Goal: Information Seeking & Learning: Learn about a topic

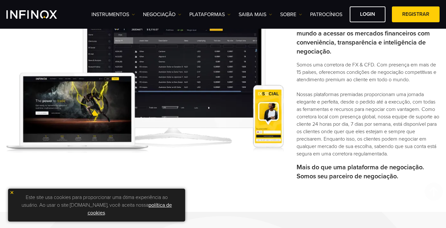
scroll to position [258, 0]
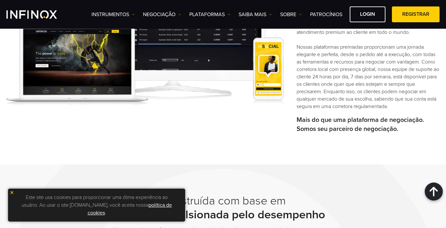
click at [13, 194] on img at bounding box center [12, 192] width 5 height 5
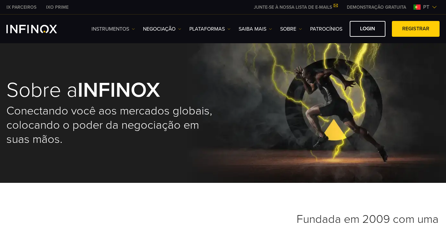
scroll to position [0, 0]
click at [111, 29] on link "Instrumentos" at bounding box center [112, 29] width 43 height 8
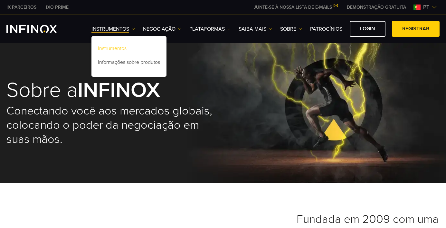
click at [112, 45] on link "Instrumentos" at bounding box center [128, 50] width 75 height 14
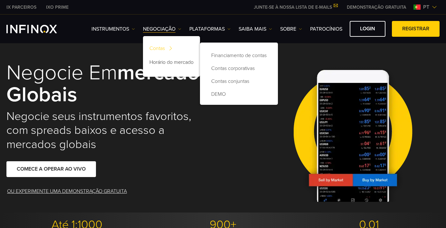
click at [157, 50] on link "Contas" at bounding box center [171, 50] width 57 height 14
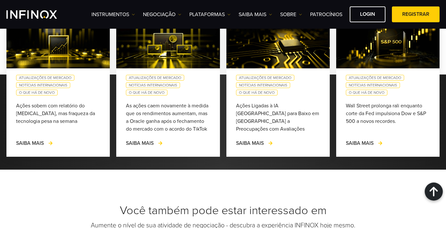
scroll to position [837, 0]
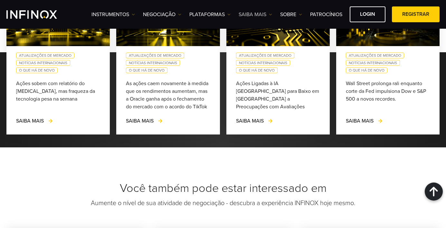
click at [254, 15] on link "Saiba mais" at bounding box center [255, 15] width 33 height 8
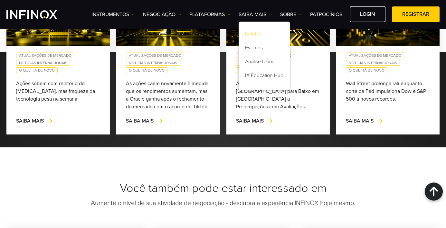
click at [253, 31] on link "IX Intel" at bounding box center [264, 35] width 51 height 14
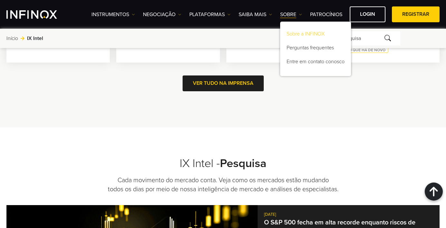
click at [293, 34] on link "Sobre a INFINOX" at bounding box center [315, 35] width 71 height 14
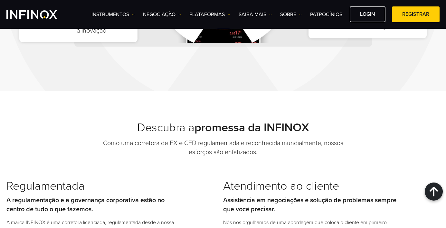
scroll to position [645, 0]
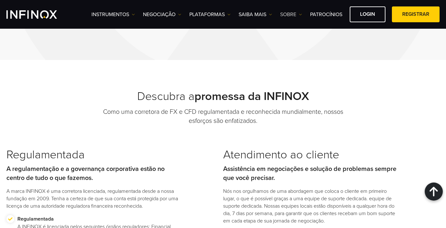
click at [291, 12] on link "SOBRE" at bounding box center [291, 15] width 22 height 8
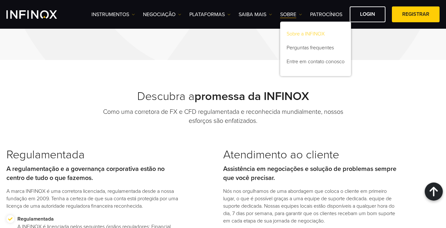
click at [293, 33] on link "Sobre a INFINOX" at bounding box center [315, 35] width 71 height 14
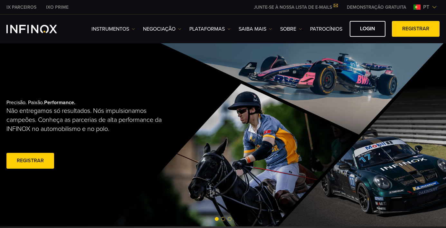
click at [213, 135] on div "Precisão. Paixão. Performance. Não entregamos só resultados. Nós impulsionamos …" at bounding box center [223, 134] width 446 height 183
click at [228, 135] on div "Precisão. Paixão. Performance. Não entregamos só resultados. Nós impulsionamos …" at bounding box center [223, 134] width 446 height 183
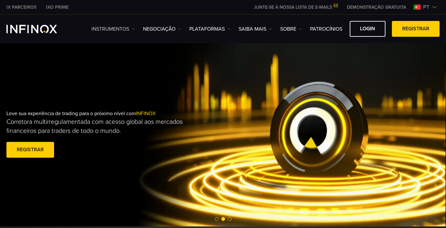
click at [127, 31] on link "Instrumentos" at bounding box center [112, 29] width 43 height 8
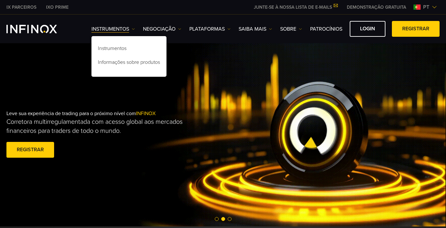
click at [250, 131] on div "Leve sua experiência de trading para o próximo nível com INFINOX Corretora mult…" at bounding box center [223, 135] width 446 height 70
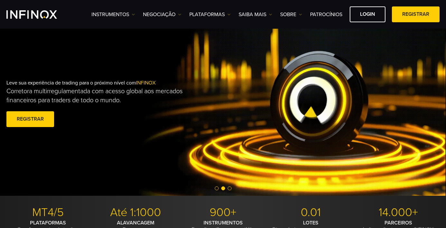
scroll to position [33, 0]
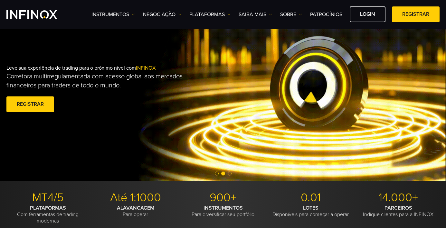
click at [228, 175] on div at bounding box center [223, 174] width 446 height 8
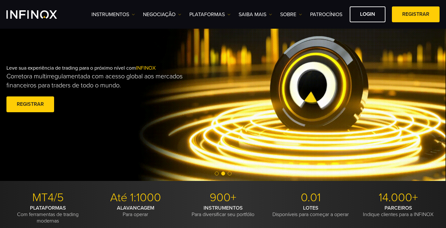
scroll to position [0, 0]
click at [229, 174] on span "Go to slide 3" at bounding box center [230, 173] width 4 height 4
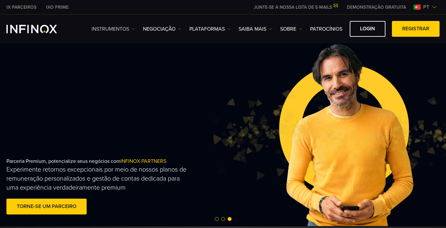
click at [114, 27] on link "Instrumentos" at bounding box center [112, 29] width 43 height 8
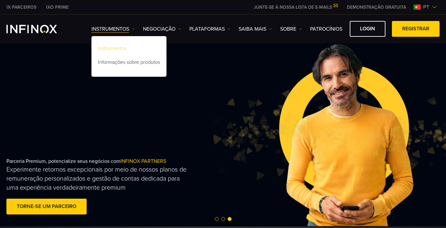
click at [120, 43] on link "Instrumentos" at bounding box center [128, 50] width 75 height 14
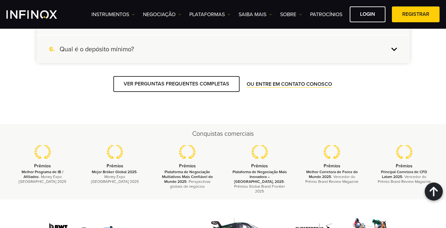
scroll to position [815, 0]
click at [108, 15] on link "Instrumentos" at bounding box center [112, 15] width 43 height 8
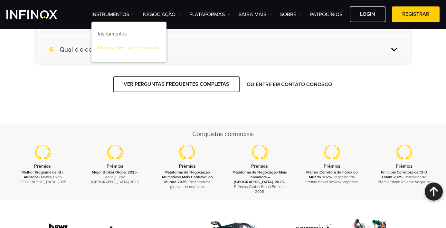
click at [105, 50] on link "Informações sobre produtos" at bounding box center [128, 49] width 75 height 14
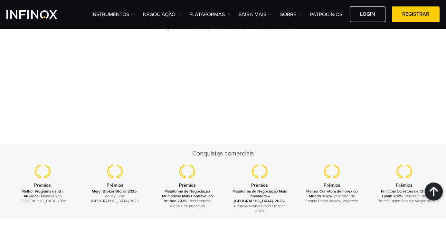
scroll to position [827, 0]
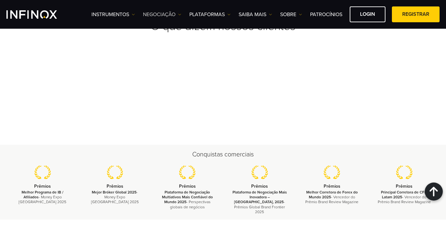
click at [156, 13] on link "NEGOCIAÇÃO" at bounding box center [162, 15] width 38 height 8
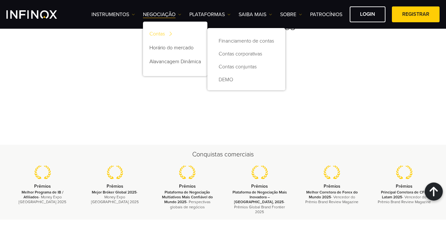
click at [155, 35] on link "Contas" at bounding box center [175, 35] width 64 height 14
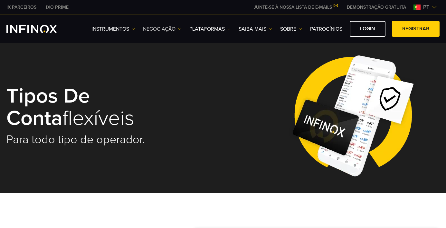
click at [148, 28] on link "NEGOCIAÇÃO" at bounding box center [162, 29] width 38 height 8
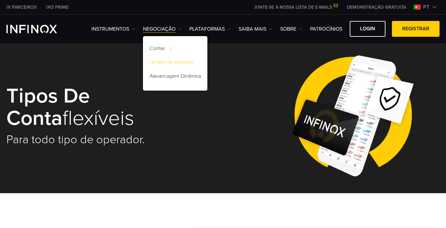
click at [151, 64] on link "Horário do mercado" at bounding box center [175, 63] width 64 height 14
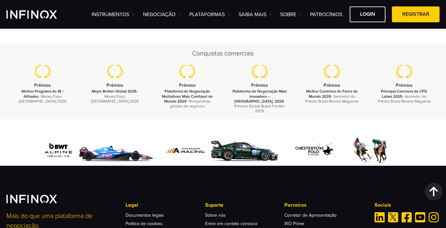
scroll to position [927, 0]
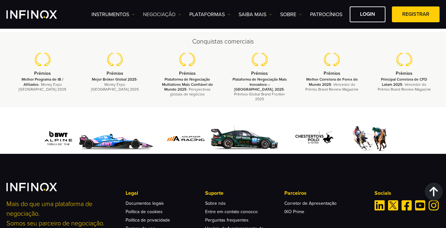
click at [170, 13] on link "NEGOCIAÇÃO" at bounding box center [162, 15] width 38 height 8
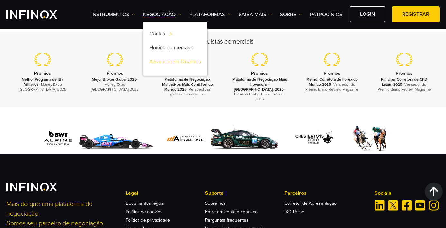
click at [167, 65] on link "Alavancagem Dinâmica" at bounding box center [175, 63] width 64 height 14
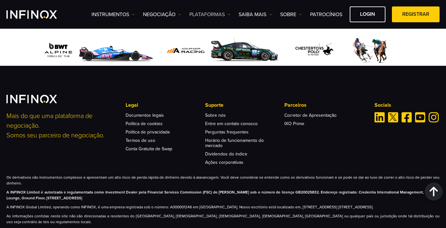
scroll to position [1450, 0]
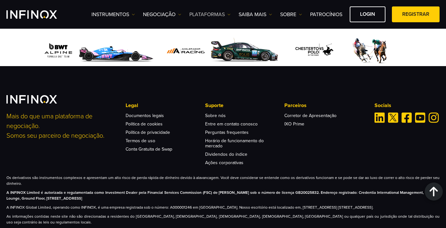
click at [201, 13] on link "PLATAFORMAS" at bounding box center [209, 15] width 41 height 8
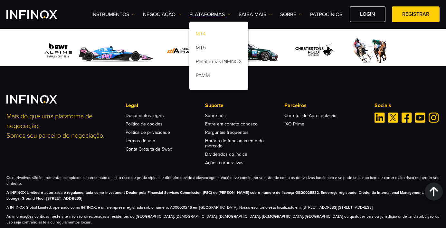
click at [200, 33] on link "MT4" at bounding box center [218, 35] width 59 height 14
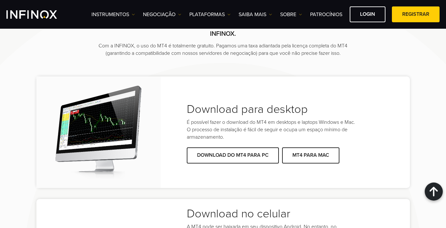
scroll to position [1138, 0]
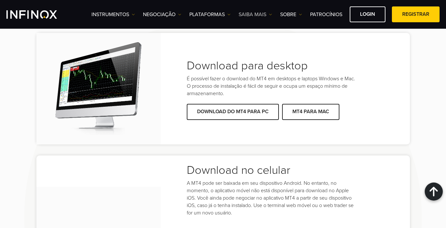
click at [266, 16] on link "Saiba mais" at bounding box center [255, 15] width 33 height 8
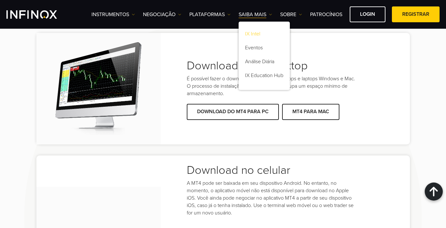
click at [258, 32] on link "IX Intel" at bounding box center [264, 35] width 51 height 14
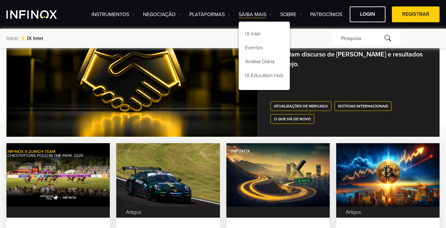
scroll to position [178, 0]
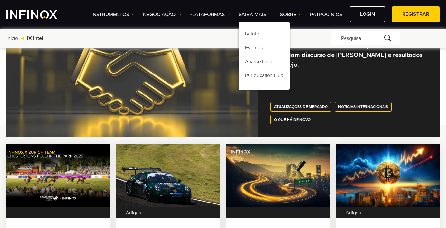
click at [243, 111] on div at bounding box center [131, 85] width 251 height 103
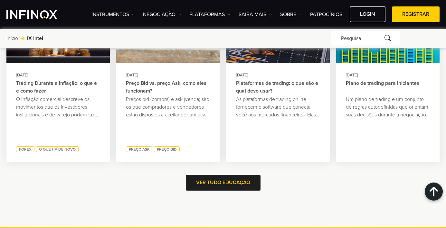
scroll to position [1255, 0]
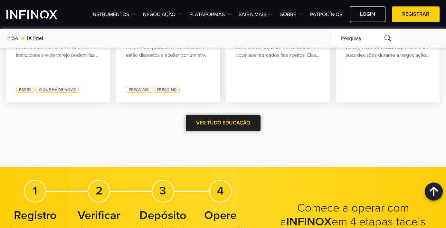
click at [223, 123] on span at bounding box center [223, 123] width 0 height 0
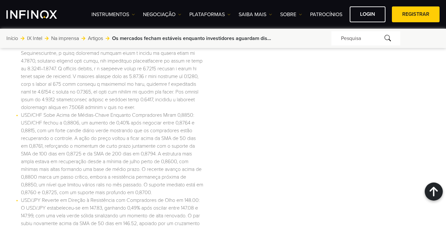
scroll to position [1085, 0]
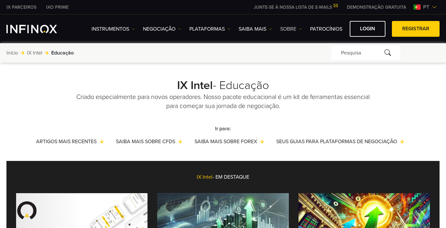
click at [282, 28] on link "SOBRE" at bounding box center [291, 29] width 22 height 8
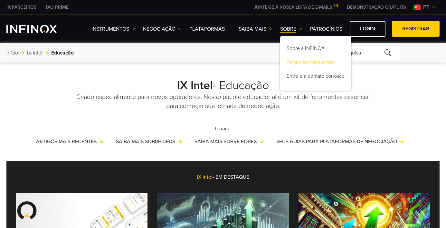
click at [297, 63] on link "Perguntas frequentes" at bounding box center [315, 63] width 71 height 14
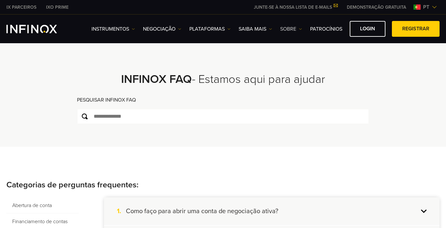
click at [287, 29] on link "SOBRE" at bounding box center [291, 29] width 22 height 8
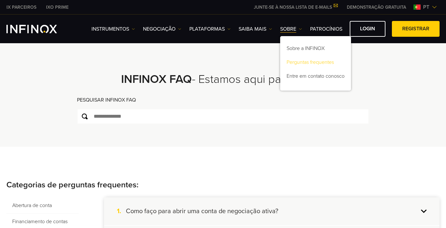
click at [295, 60] on link "Perguntas frequentes" at bounding box center [315, 63] width 71 height 14
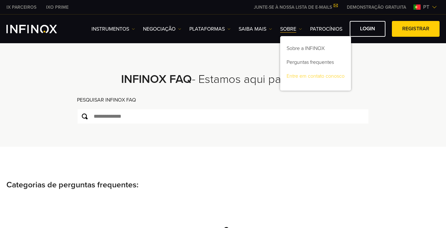
click at [297, 77] on link "Entre em contato conosco" at bounding box center [315, 77] width 71 height 14
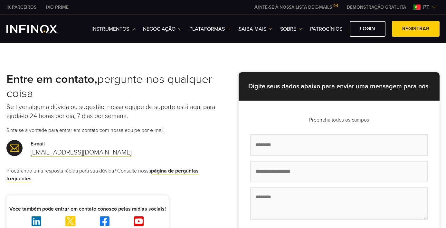
click at [53, 30] on img "INFINOX Logo" at bounding box center [31, 29] width 51 height 8
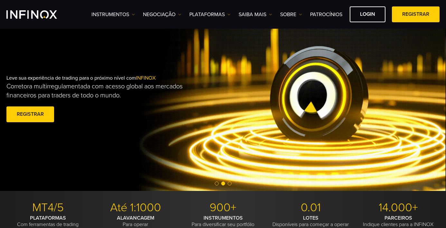
scroll to position [31, 0]
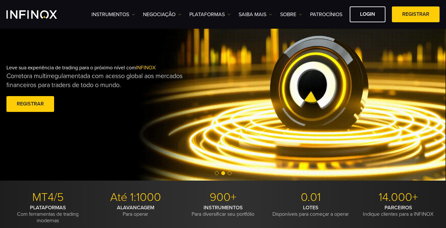
click at [229, 173] on span "Go to slide 3" at bounding box center [230, 173] width 4 height 4
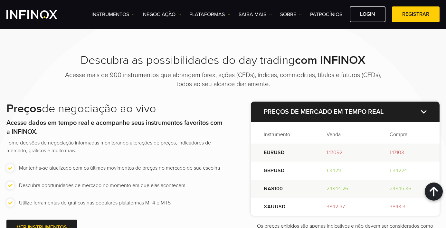
scroll to position [776, 0]
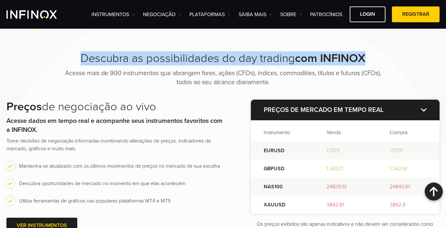
drag, startPoint x: 81, startPoint y: 64, endPoint x: 376, endPoint y: 63, distance: 294.4
click at [376, 63] on h2 "Descubra as possibilidades do day trading com INFINOX" at bounding box center [223, 58] width 322 height 14
copy h2 "Descubra as possibilidades do day trading com INFINOX"
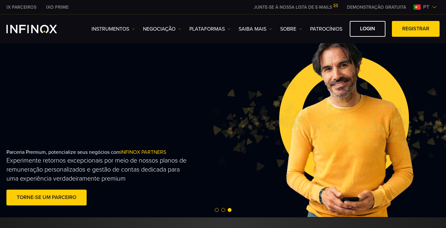
scroll to position [12, 0]
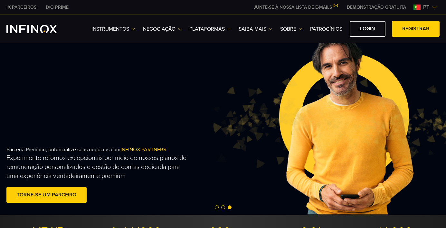
click at [224, 207] on span "Go to slide 2" at bounding box center [223, 207] width 4 height 4
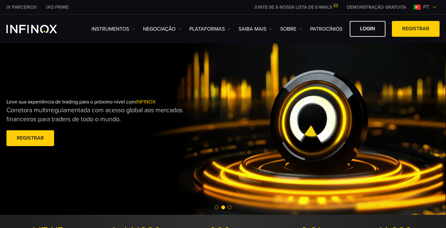
click at [217, 207] on span "Go to slide 1" at bounding box center [217, 207] width 4 height 4
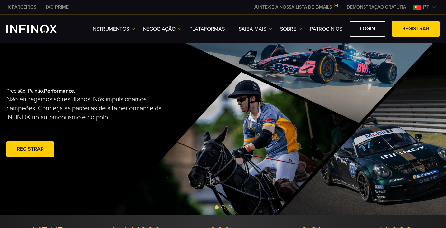
click at [223, 208] on span "Go to slide 2" at bounding box center [223, 207] width 4 height 4
